Goal: Information Seeking & Learning: Find specific fact

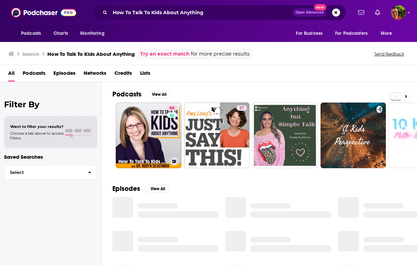
click at [161, 121] on link "64 How To Talk To Kids About Anything" at bounding box center [149, 136] width 66 height 66
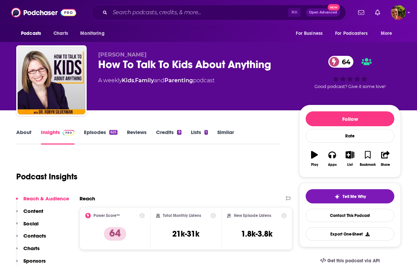
click at [40, 233] on p "Contacts" at bounding box center [34, 236] width 23 height 6
click at [27, 134] on link "About" at bounding box center [23, 137] width 15 height 16
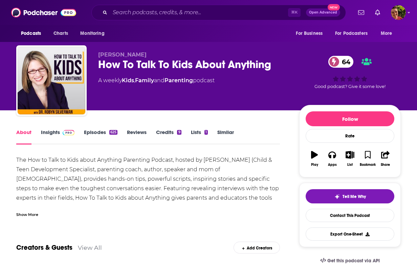
click at [38, 208] on div "Show More" at bounding box center [148, 212] width 264 height 12
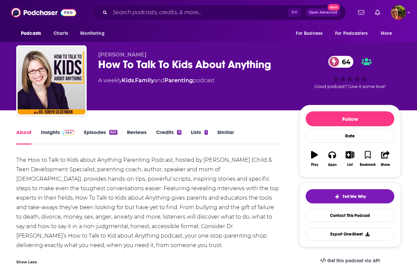
click at [60, 157] on div "The How to Talk to Kids about Anything Parenting Podcast, hosted by [PERSON_NAM…" at bounding box center [148, 203] width 264 height 95
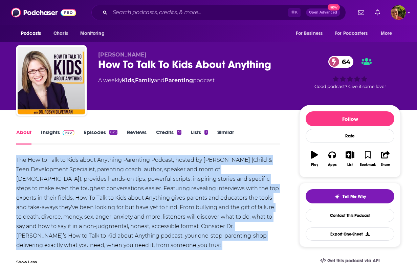
click at [60, 157] on div "The How to Talk to Kids about Anything Parenting Podcast, hosted by [PERSON_NAM…" at bounding box center [148, 203] width 264 height 95
copy div "The How to Talk to Kids about Anything Parenting Podcast, hosted by [PERSON_NAM…"
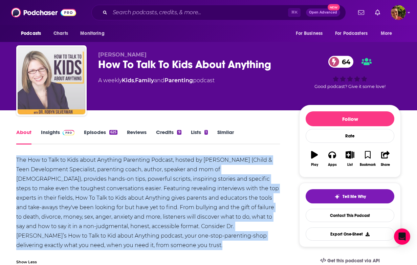
copy div "The How to Talk to Kids about Anything Parenting Podcast, hosted by [PERSON_NAM…"
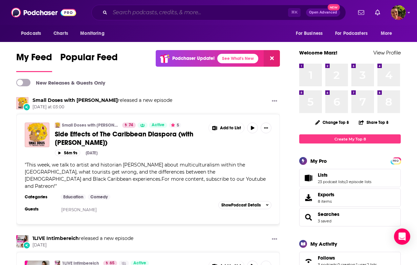
click at [205, 13] on input "Search podcasts, credits, & more..." at bounding box center [199, 12] width 178 height 11
